Goal: Information Seeking & Learning: Learn about a topic

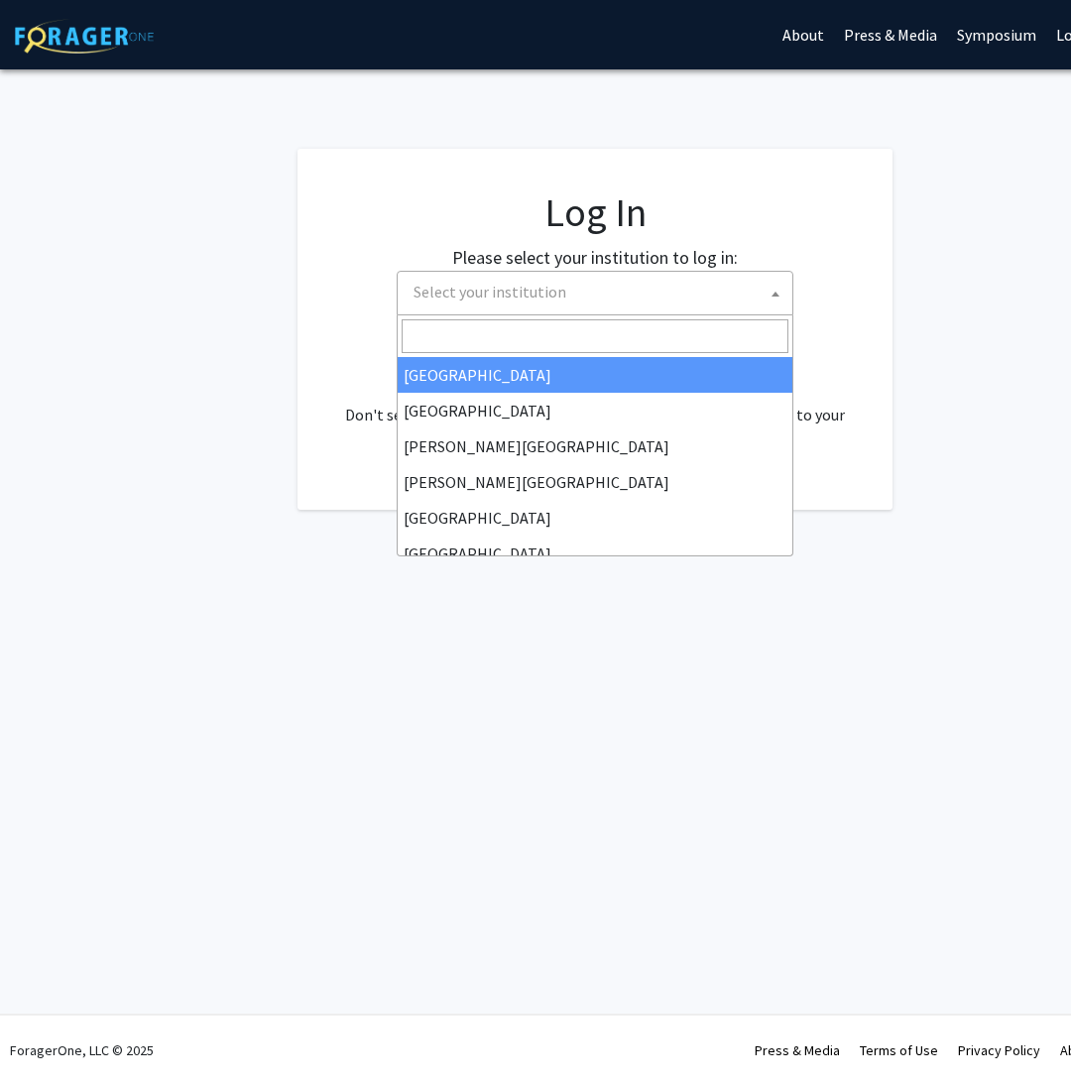
click at [536, 288] on span "Select your institution" at bounding box center [489, 292] width 153 height 20
select select "34"
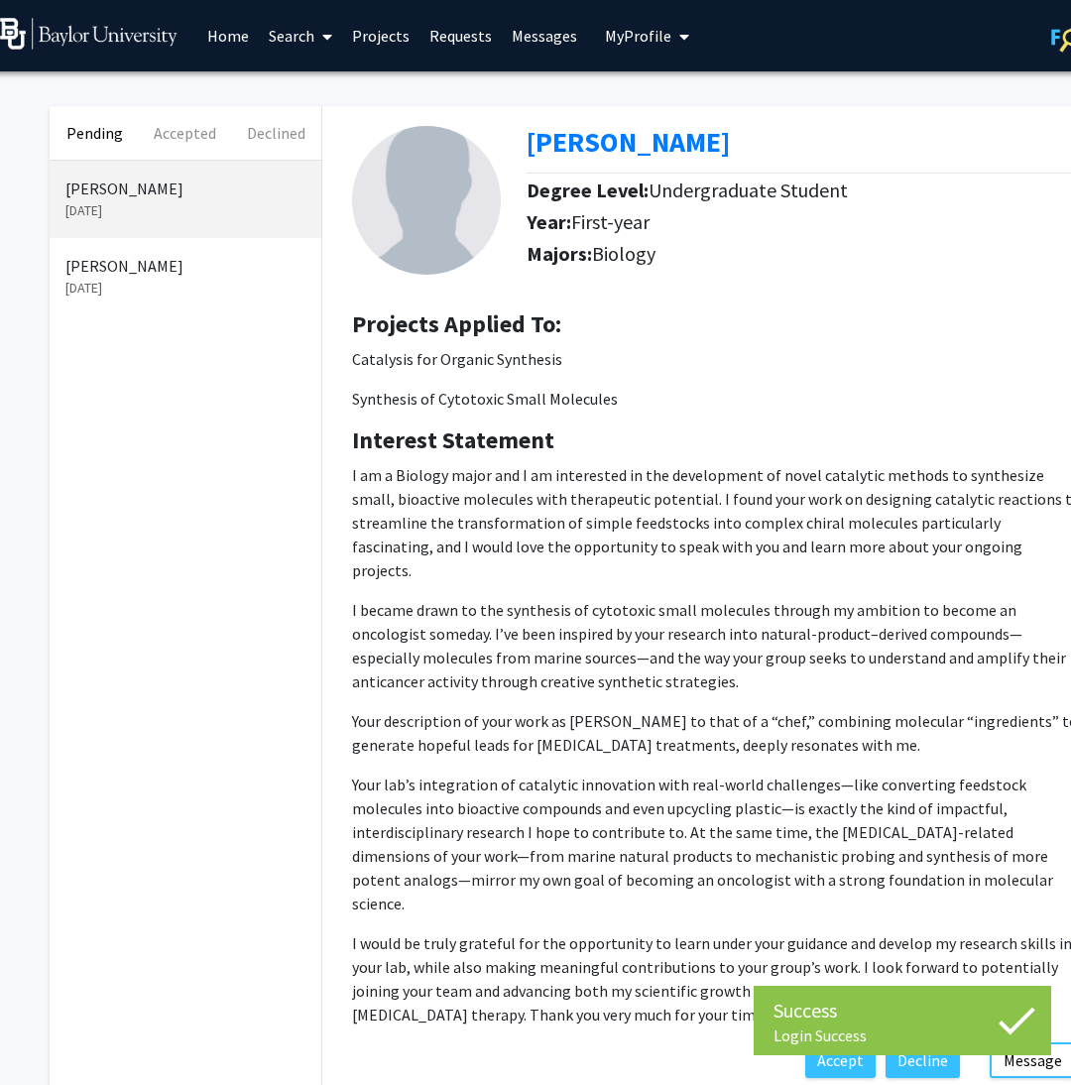
scroll to position [0, 15]
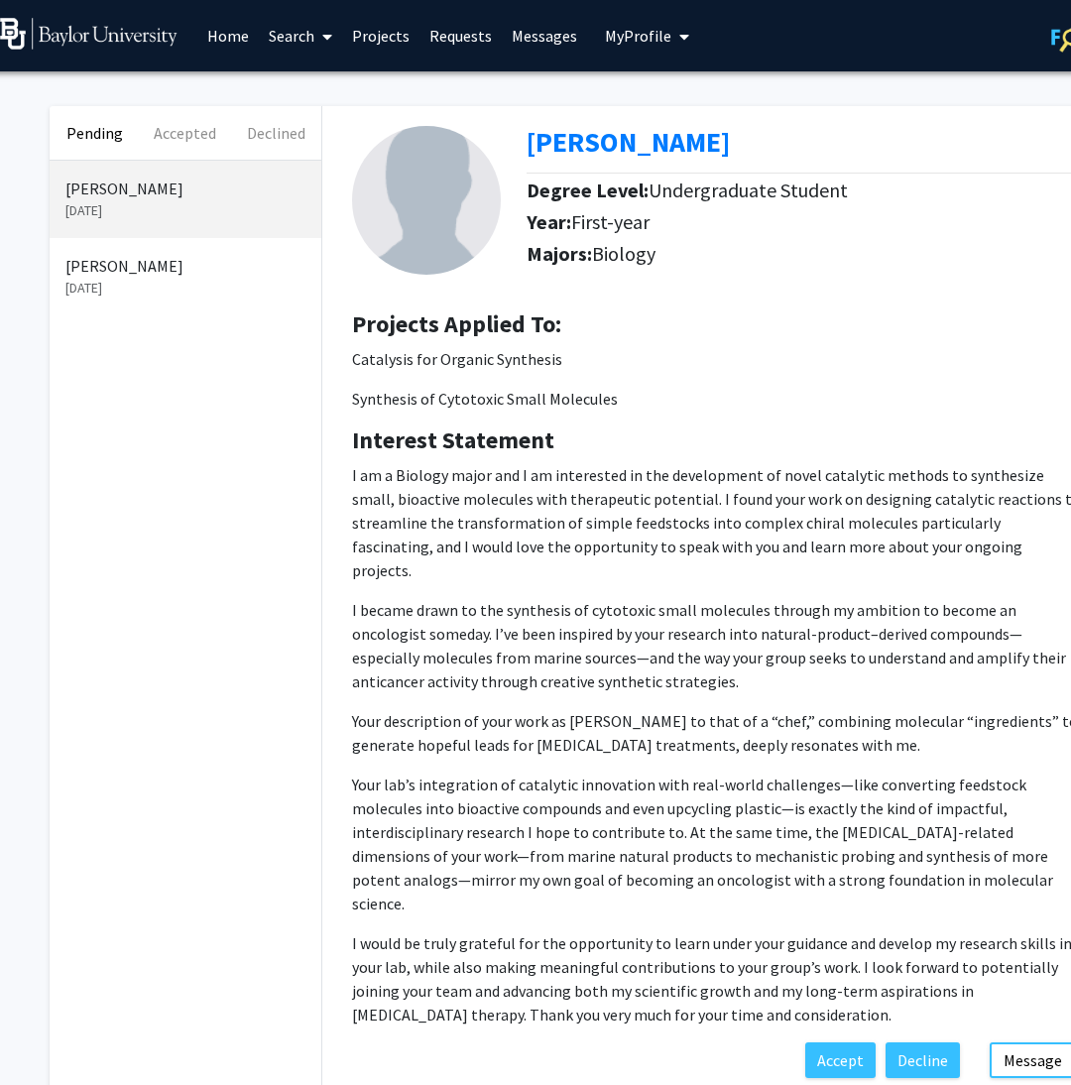
click at [371, 32] on link "Projects" at bounding box center [380, 35] width 77 height 69
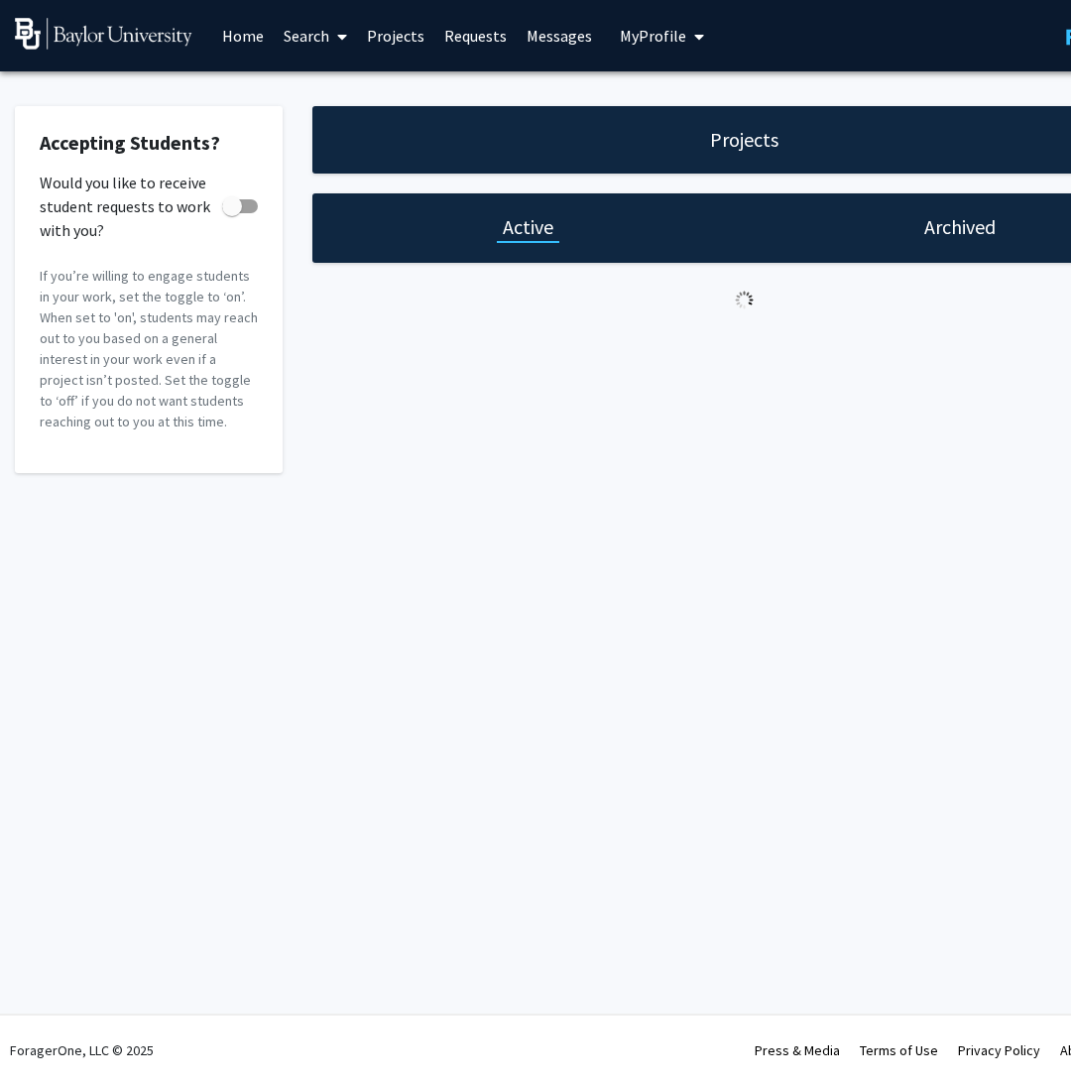
checkbox input "true"
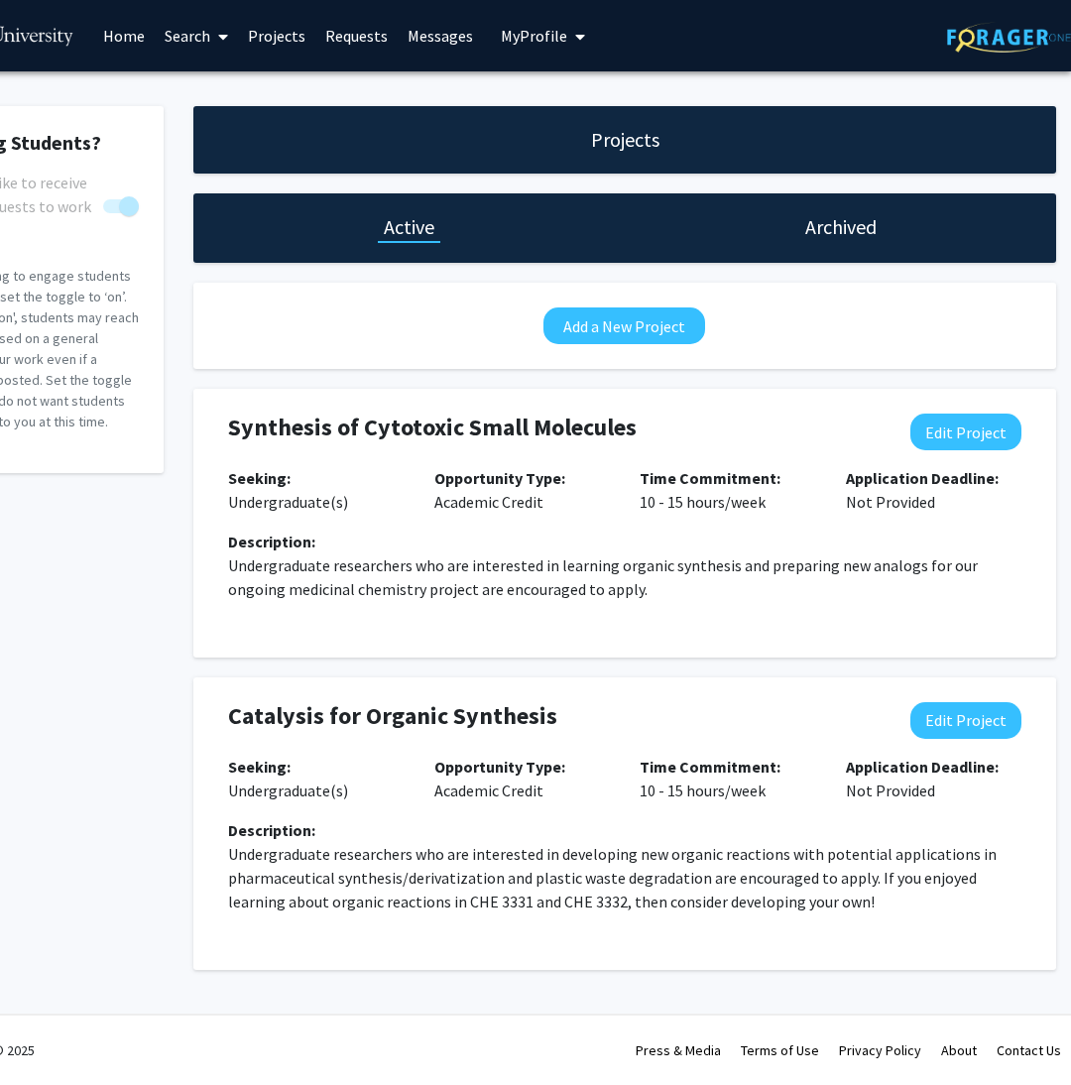
scroll to position [0, 119]
click at [667, 507] on p "Time Commitment: 10 - 15 hours/week" at bounding box center [727, 490] width 176 height 48
click at [1020, 442] on button "Edit Project" at bounding box center [965, 431] width 111 height 37
select select "10 - 15"
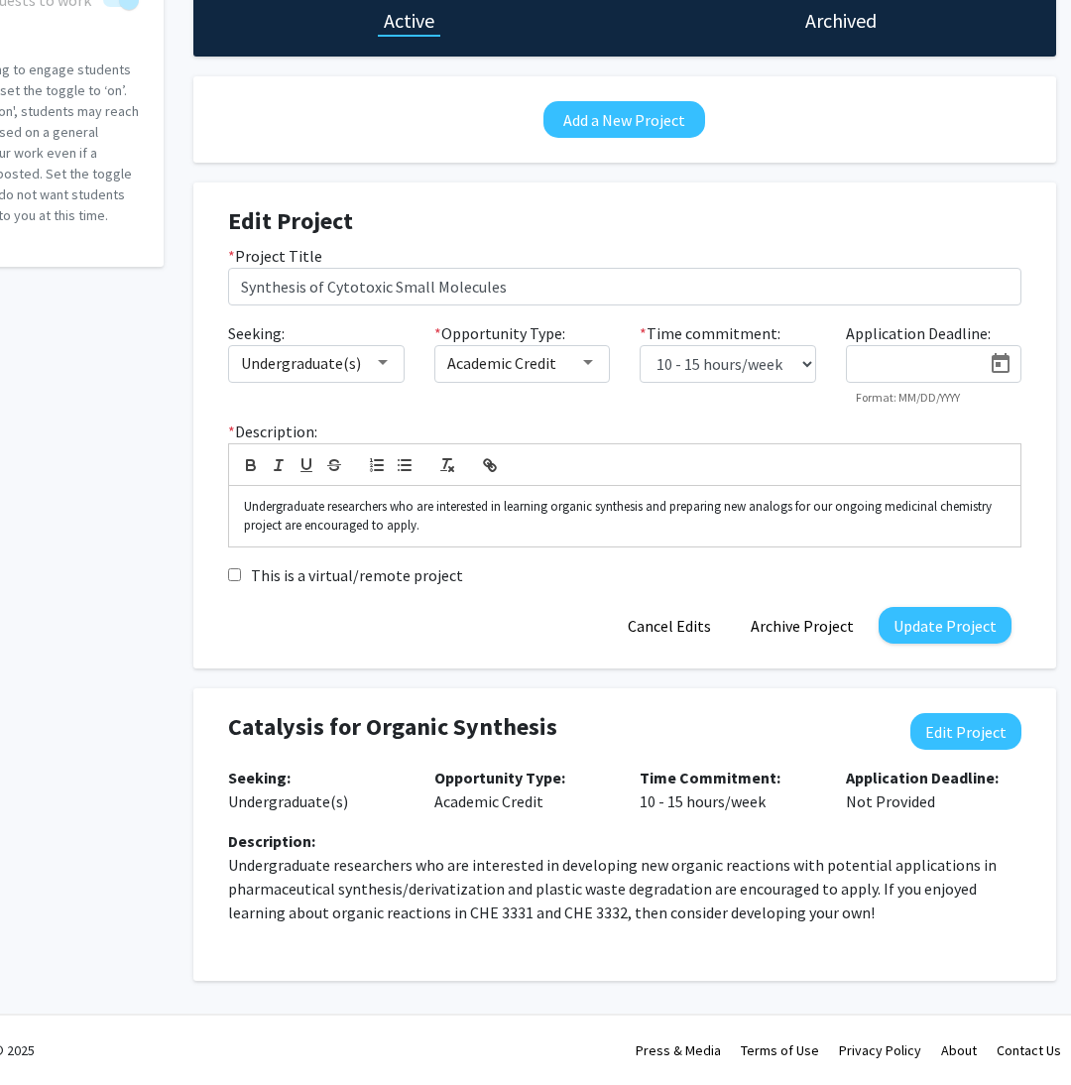
scroll to position [207, 119]
click at [824, 637] on button "Archive Project" at bounding box center [802, 625] width 133 height 37
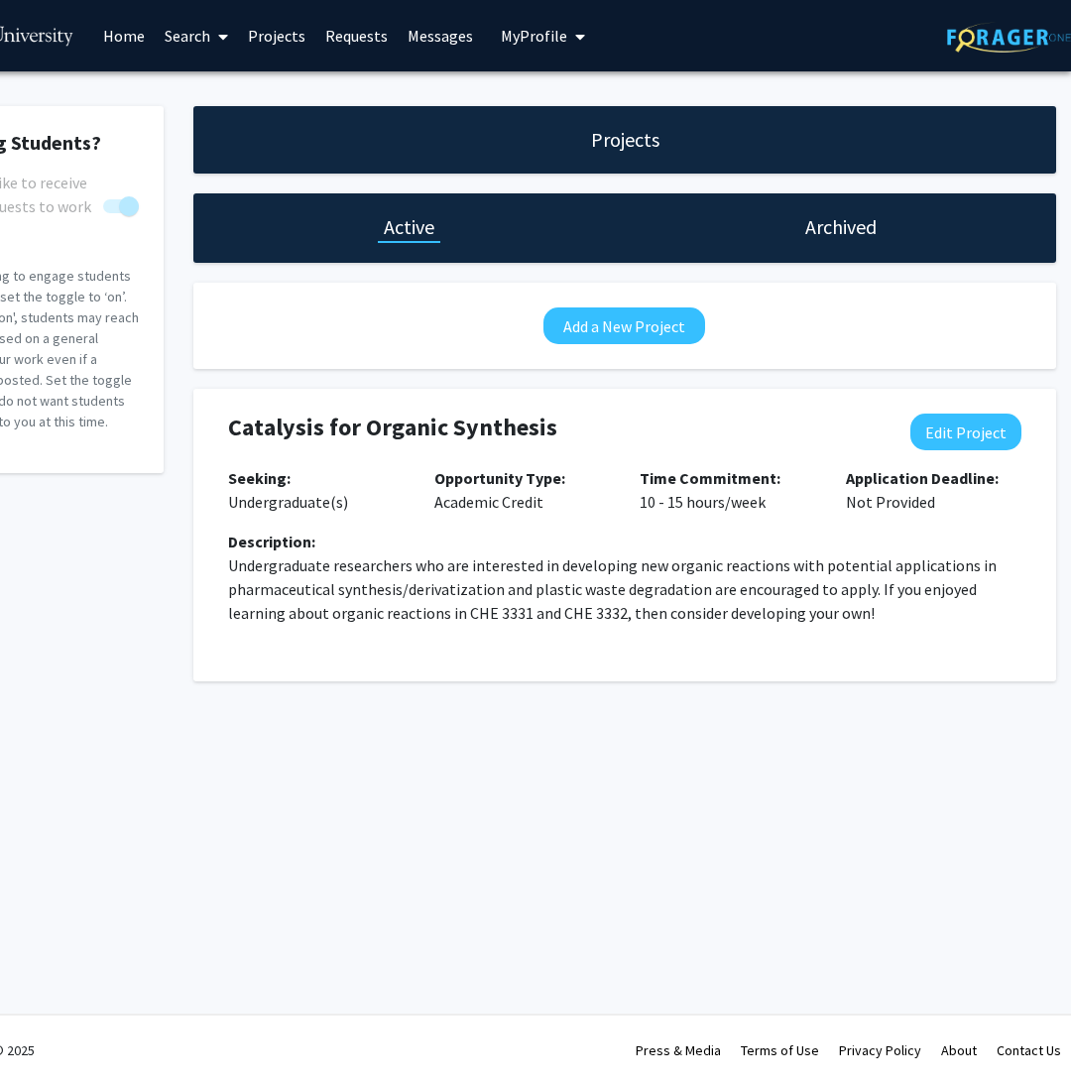
scroll to position [1, 119]
click at [346, 445] on div "Catalysis for Organic Synthesis" at bounding box center [553, 431] width 650 height 37
click at [352, 428] on h4 "Catalysis for Organic Synthesis" at bounding box center [553, 427] width 650 height 29
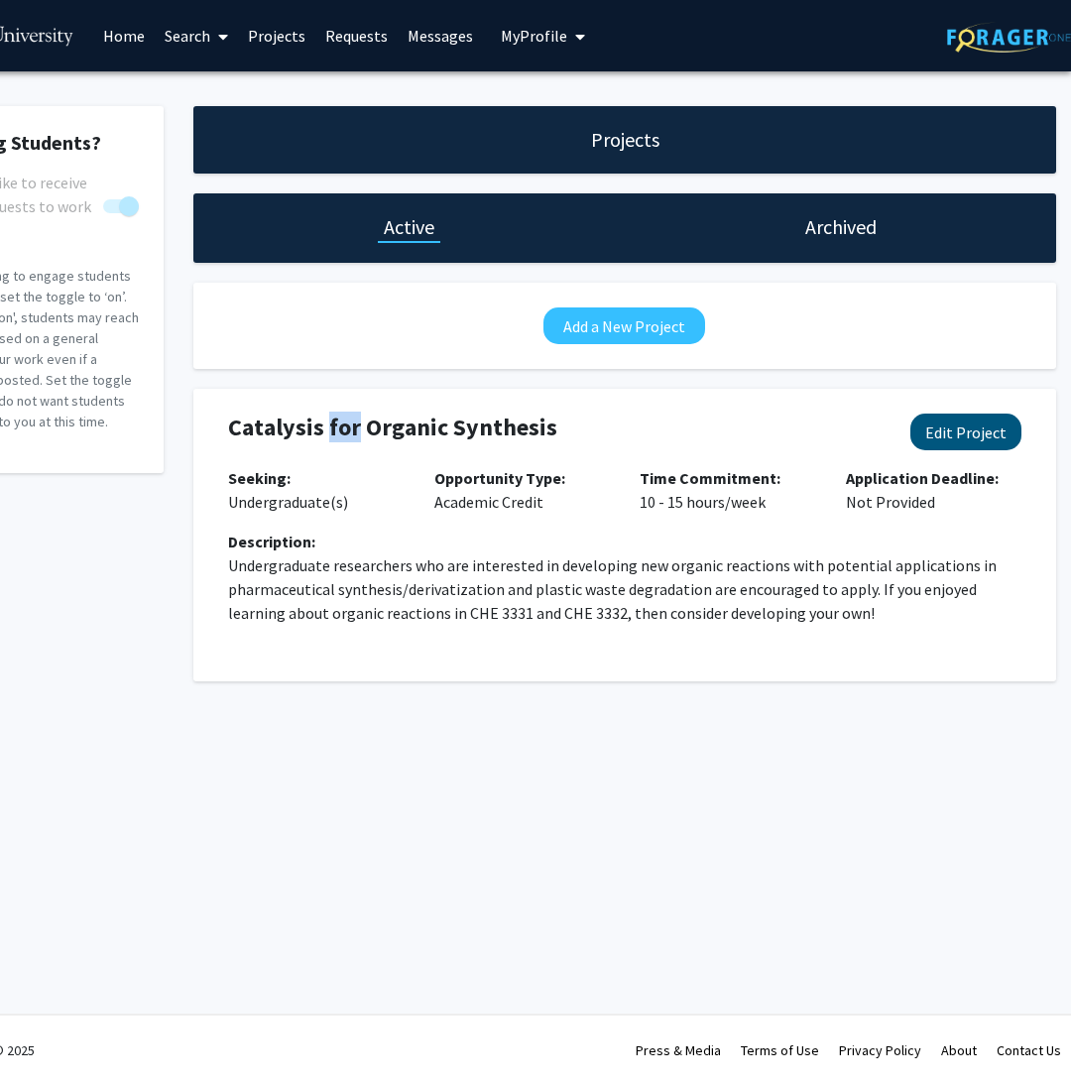
click at [970, 432] on button "Edit Project" at bounding box center [965, 431] width 111 height 37
select select "10 - 15"
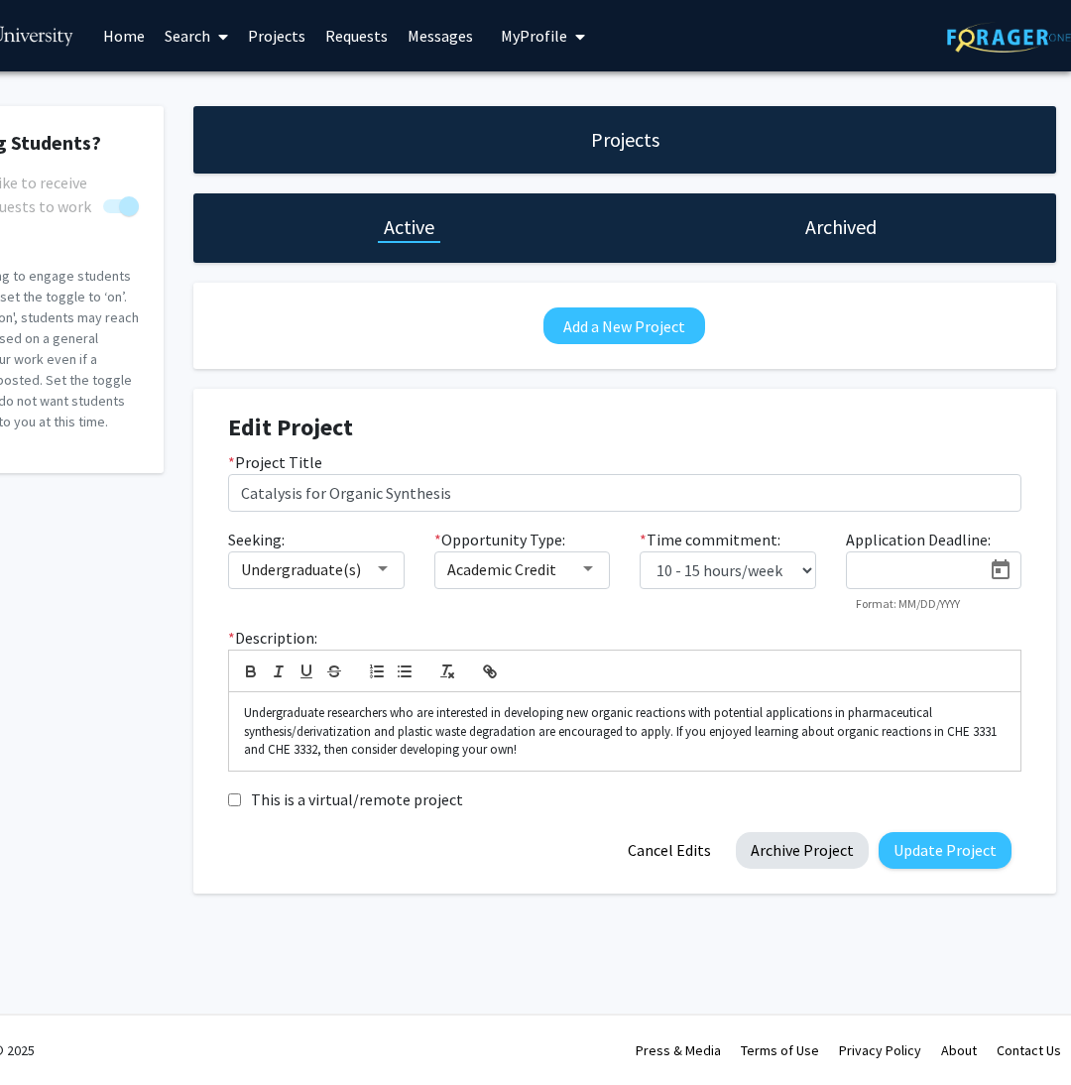
click at [794, 858] on button "Archive Project" at bounding box center [802, 850] width 133 height 37
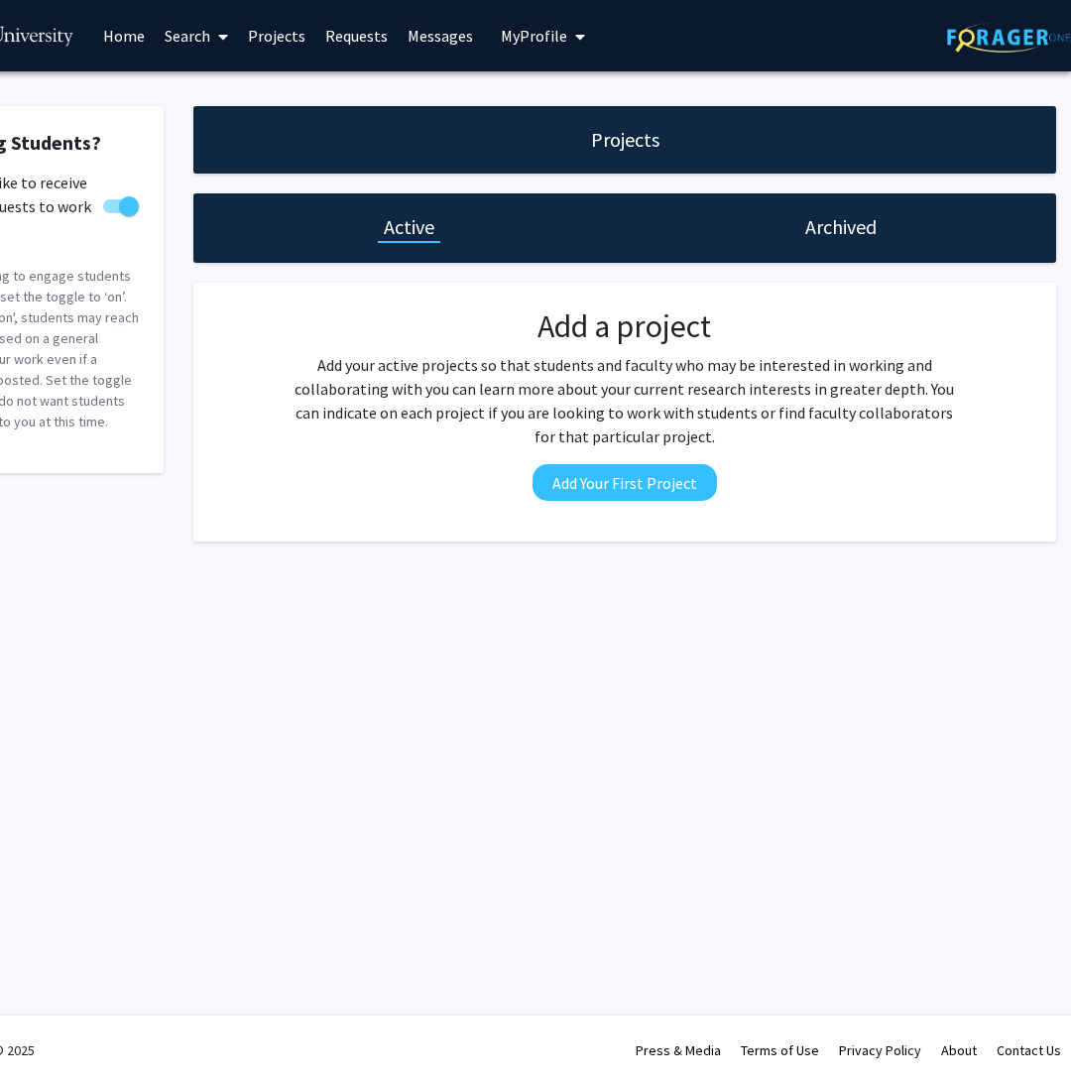
click at [841, 238] on h1 "Archived" at bounding box center [840, 227] width 71 height 28
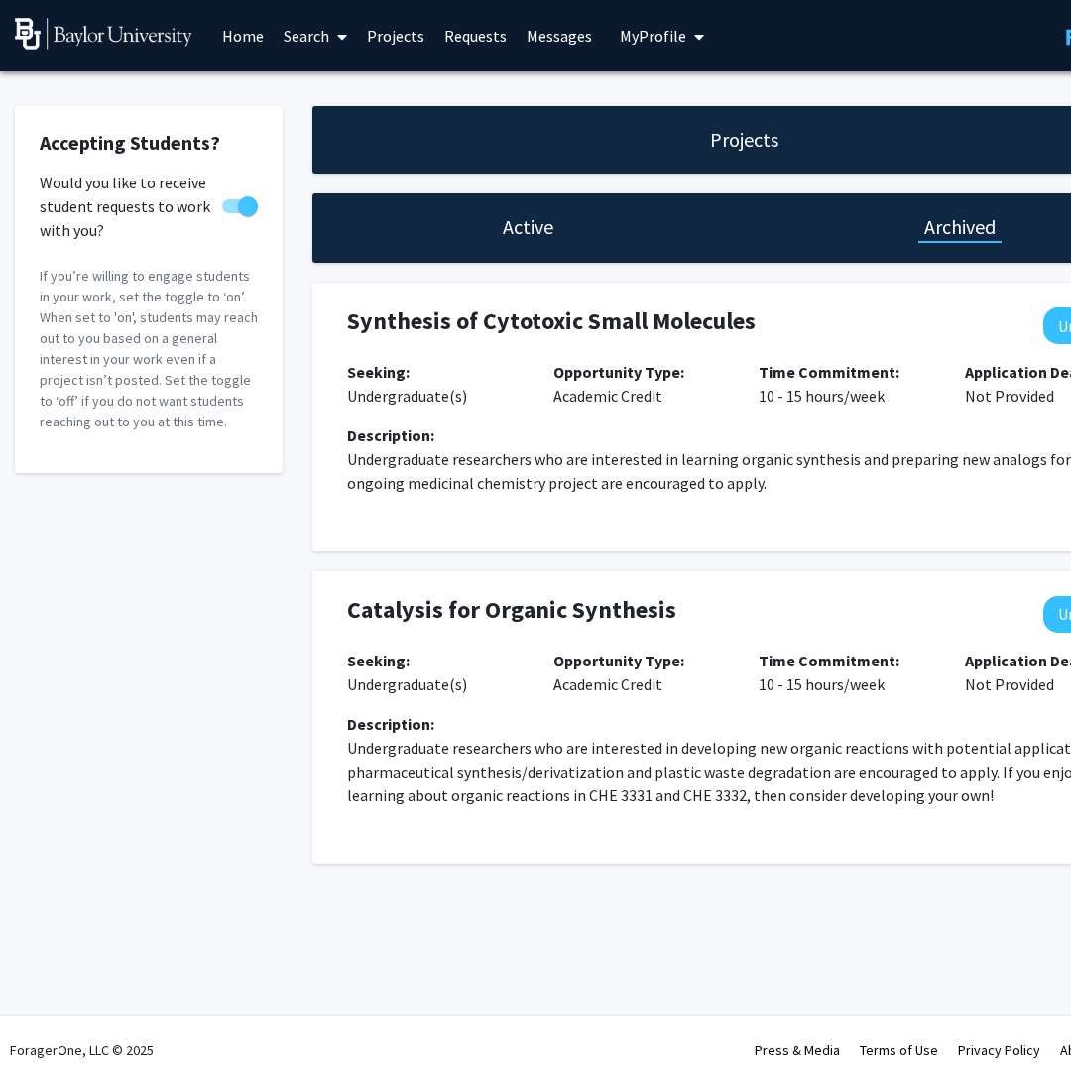
click at [390, 42] on link "Projects" at bounding box center [395, 35] width 77 height 69
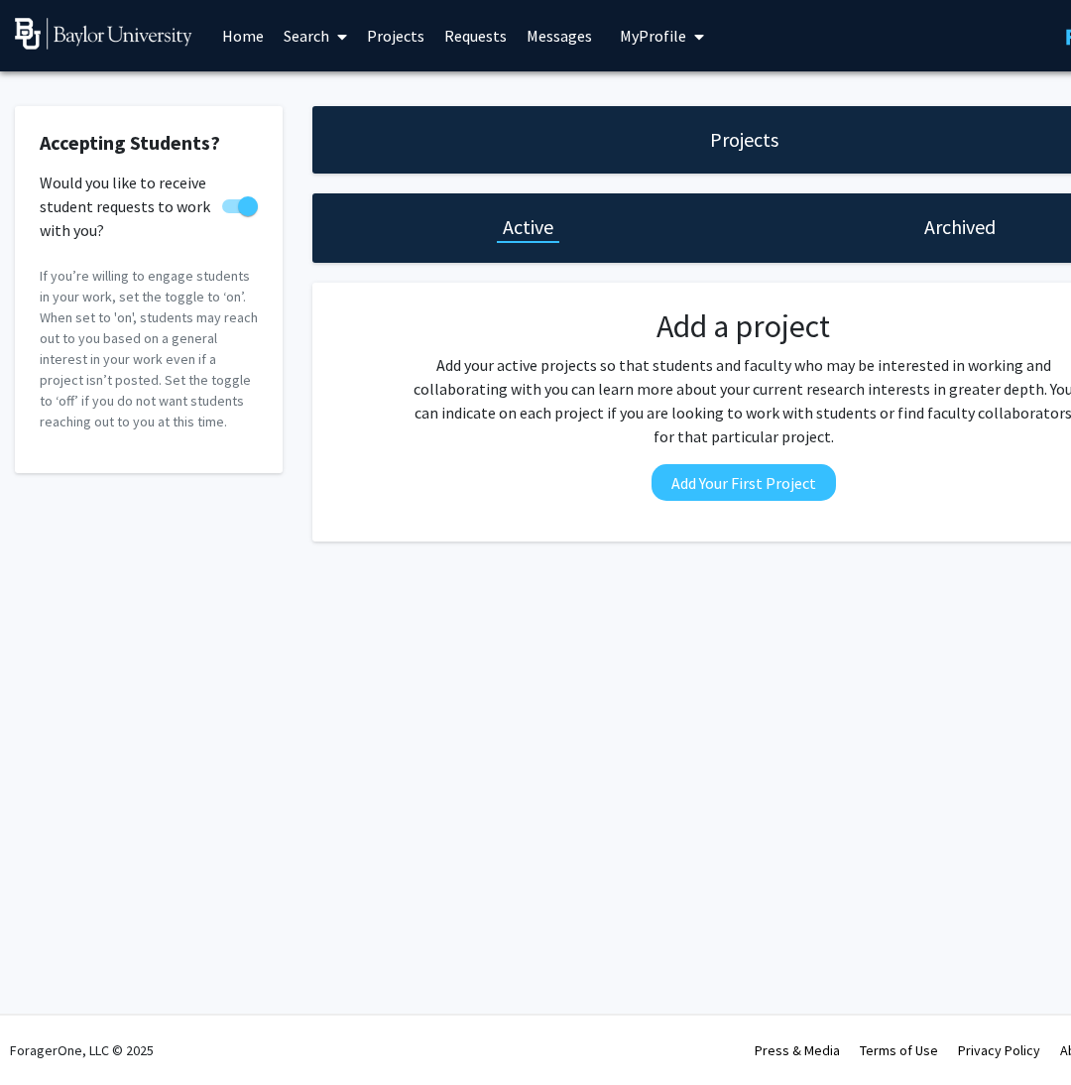
click at [304, 38] on link "Search" at bounding box center [315, 35] width 83 height 69
click at [327, 97] on span "Faculty/Staff" at bounding box center [347, 91] width 146 height 40
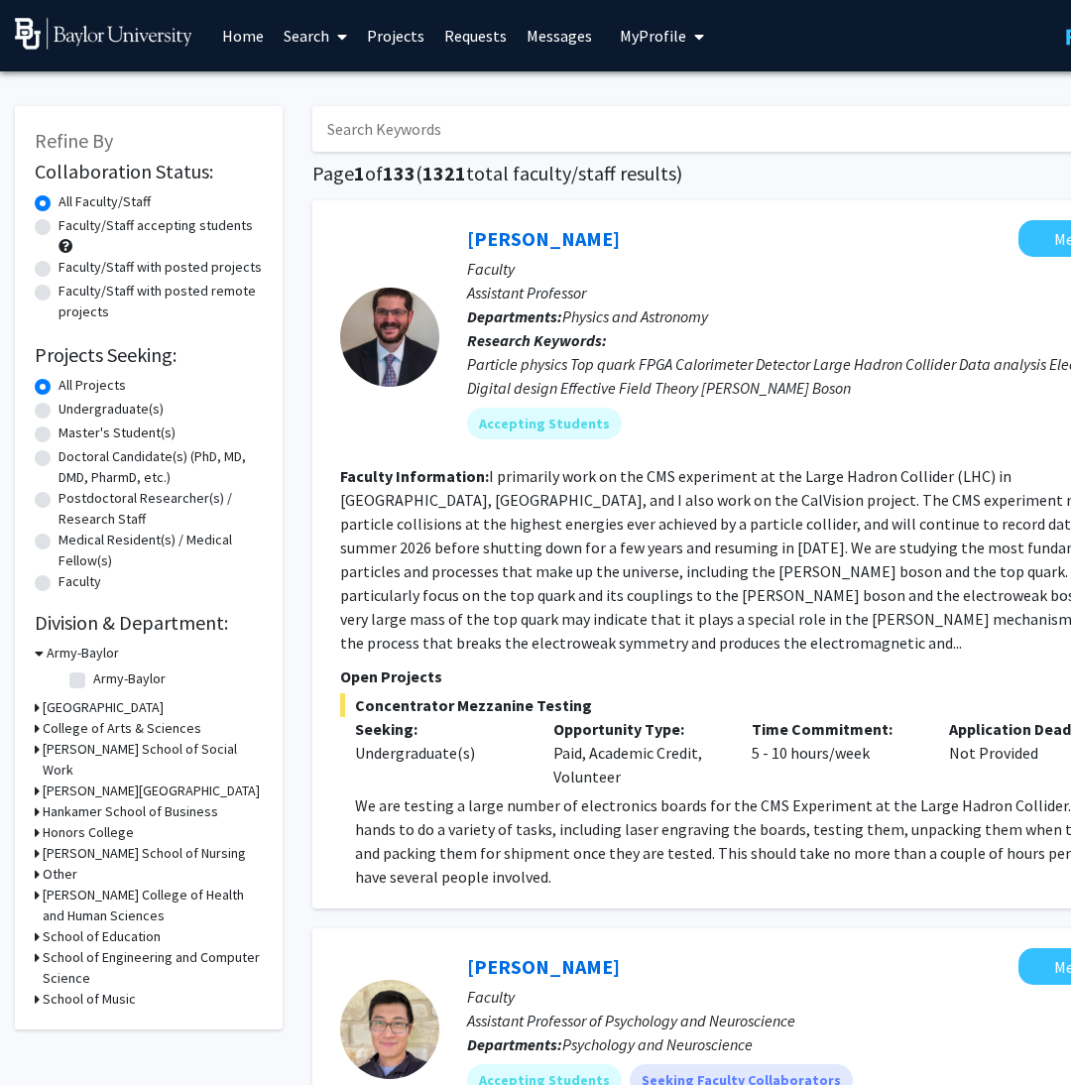
click at [102, 220] on label "Faculty/Staff accepting students" at bounding box center [155, 225] width 194 height 21
click at [71, 220] on input "Faculty/Staff accepting students" at bounding box center [64, 221] width 13 height 13
radio input "true"
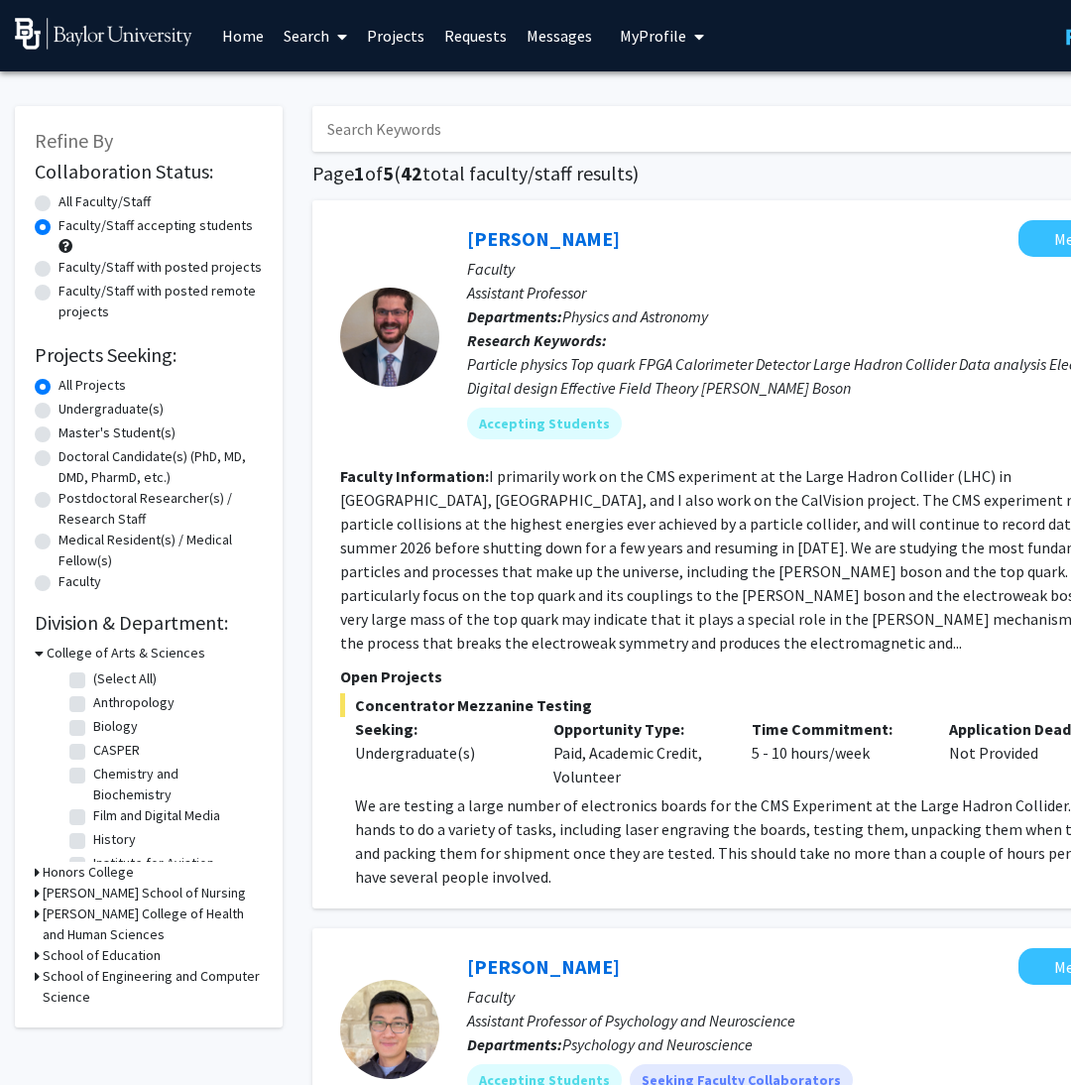
click at [69, 269] on label "Faculty/Staff with posted projects" at bounding box center [159, 267] width 203 height 21
click at [69, 269] on input "Faculty/Staff with posted projects" at bounding box center [64, 263] width 13 height 13
radio input "true"
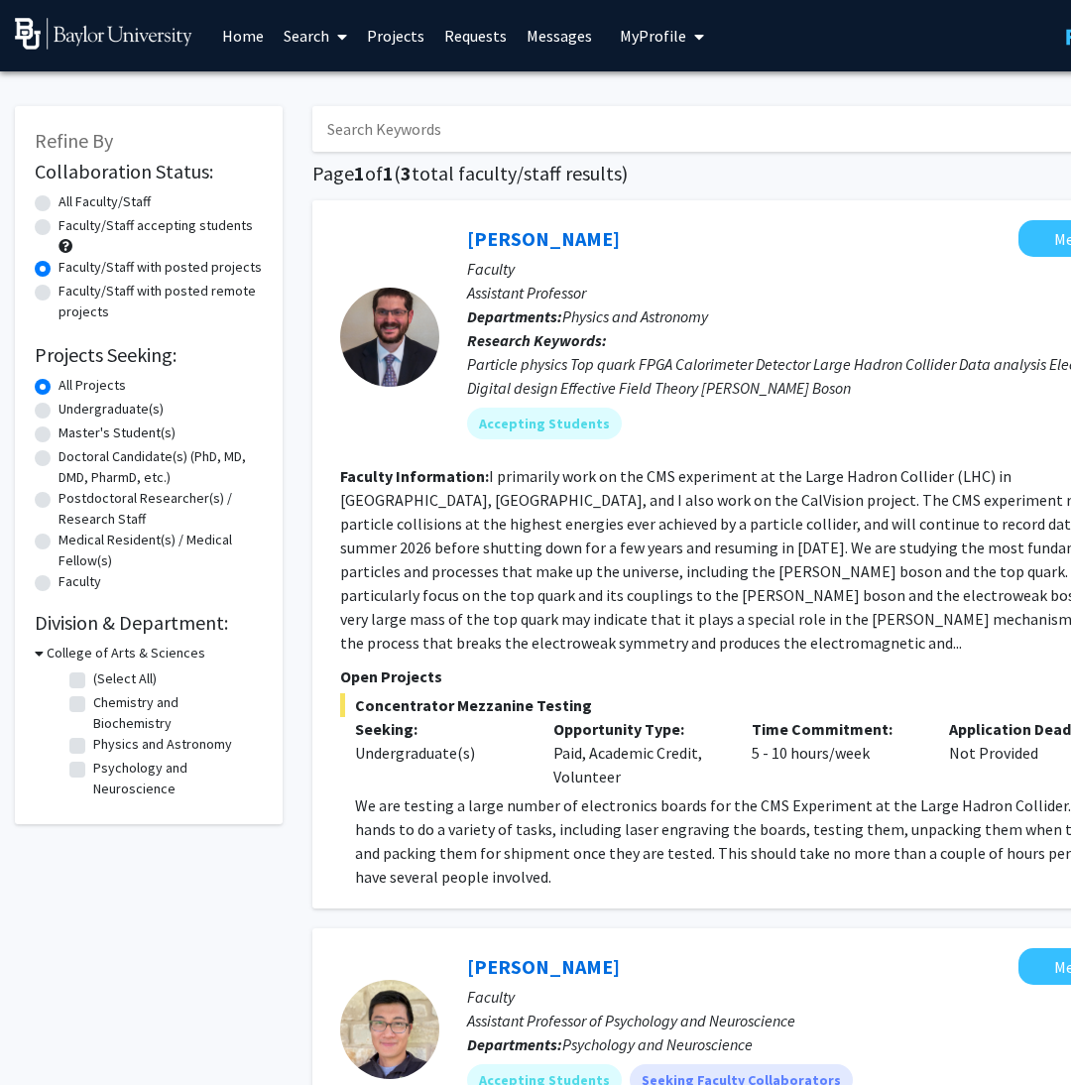
click at [58, 198] on label "All Faculty/Staff" at bounding box center [104, 201] width 92 height 21
click at [58, 198] on input "All Faculty/Staff" at bounding box center [64, 197] width 13 height 13
radio input "true"
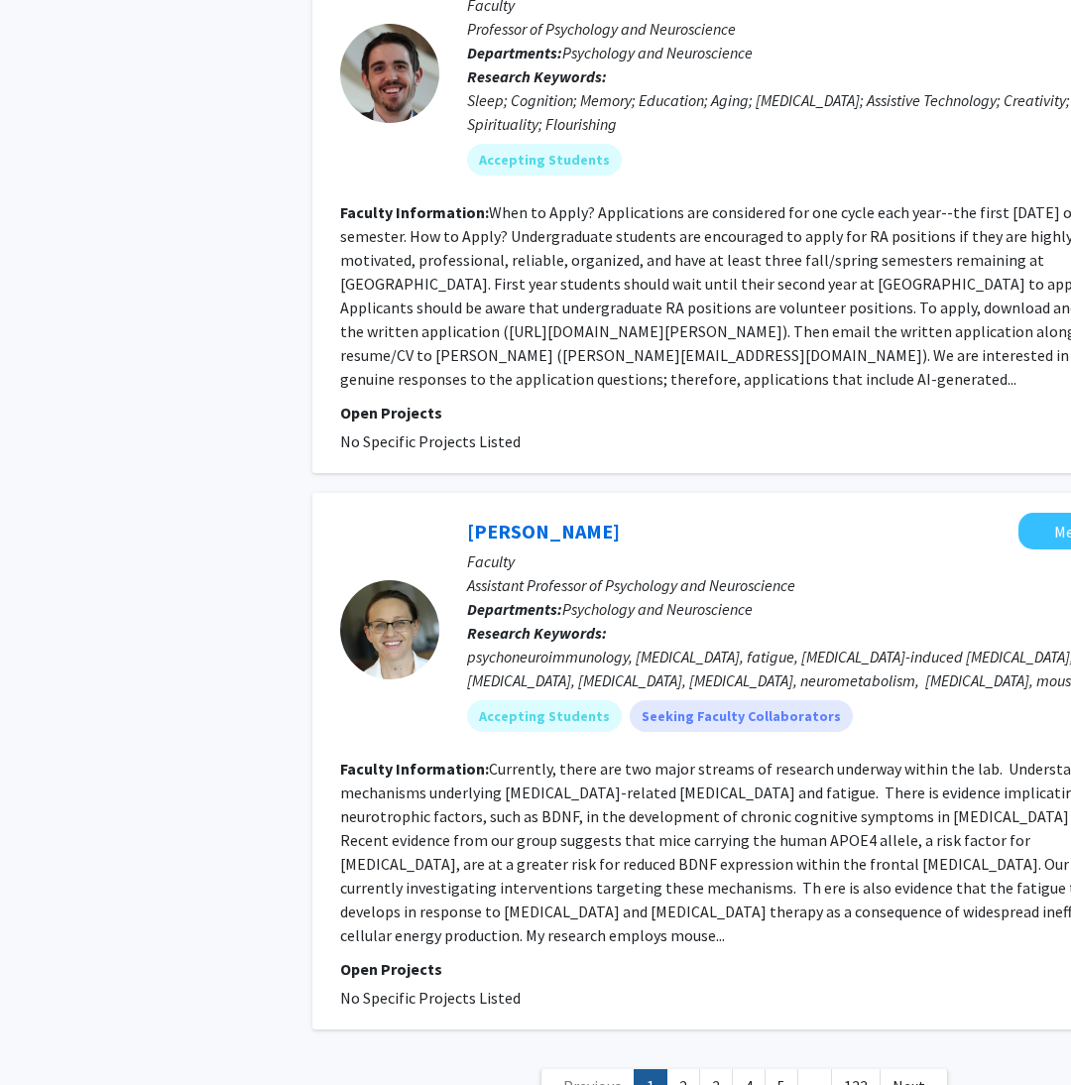
scroll to position [4925, 0]
click at [664, 1070] on link "1" at bounding box center [651, 1087] width 34 height 35
click at [683, 1070] on link "2" at bounding box center [683, 1087] width 34 height 35
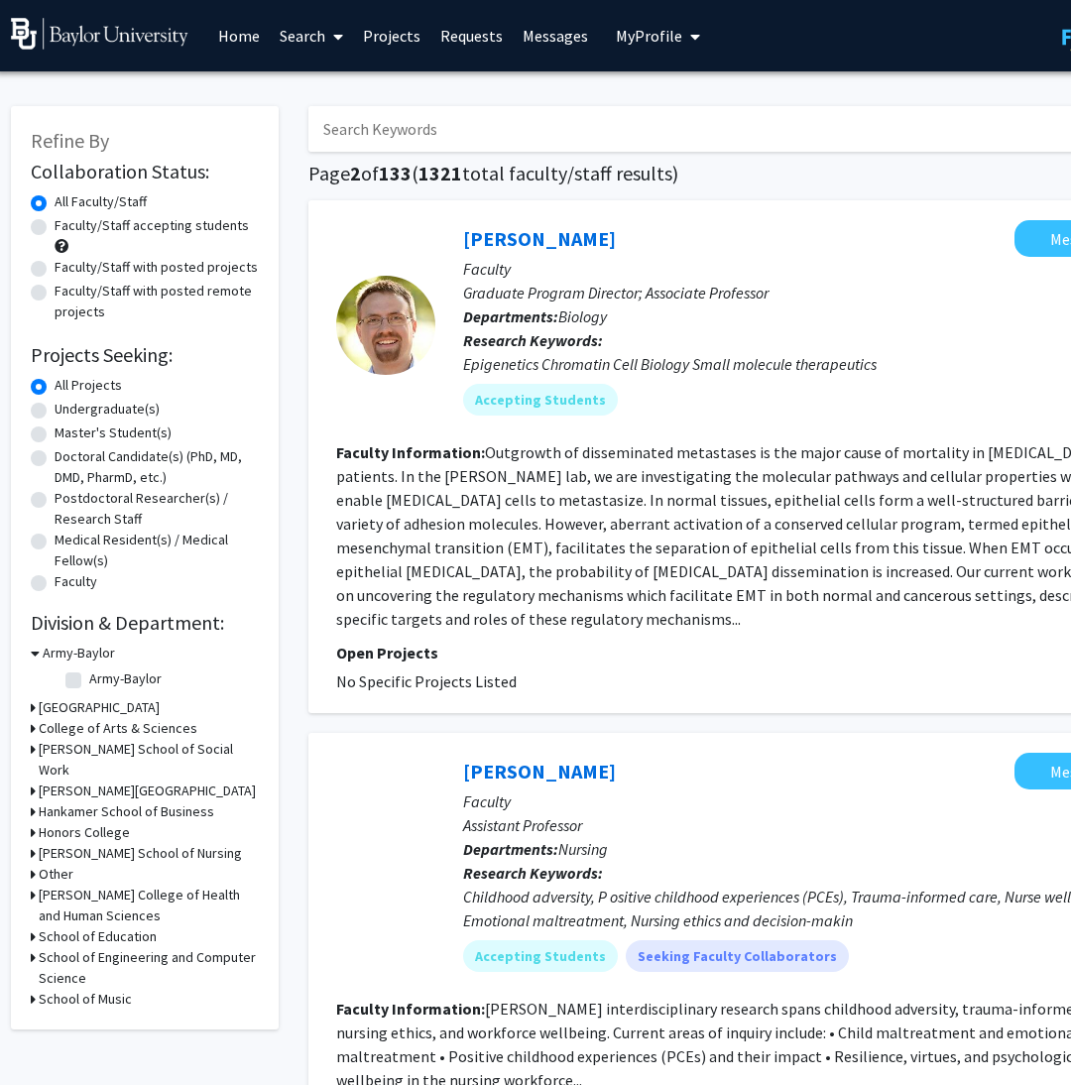
scroll to position [0, 4]
